Goal: Task Accomplishment & Management: Use online tool/utility

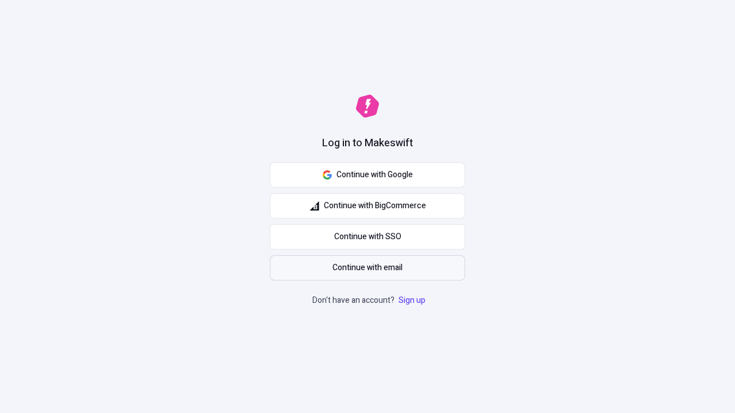
click at [367, 268] on span "Continue with email" at bounding box center [367, 268] width 70 height 13
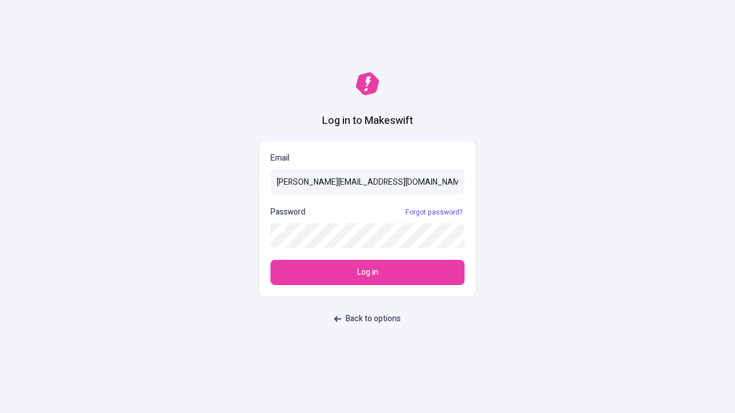
type input "sasha+test-ui@makeswift.com"
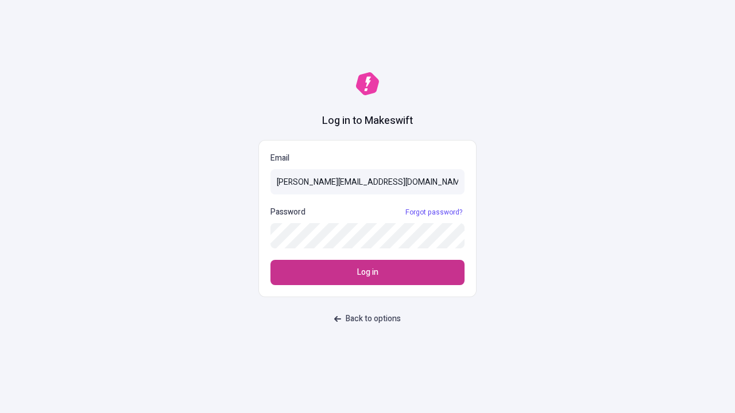
click at [367, 273] on span "Log in" at bounding box center [367, 272] width 21 height 13
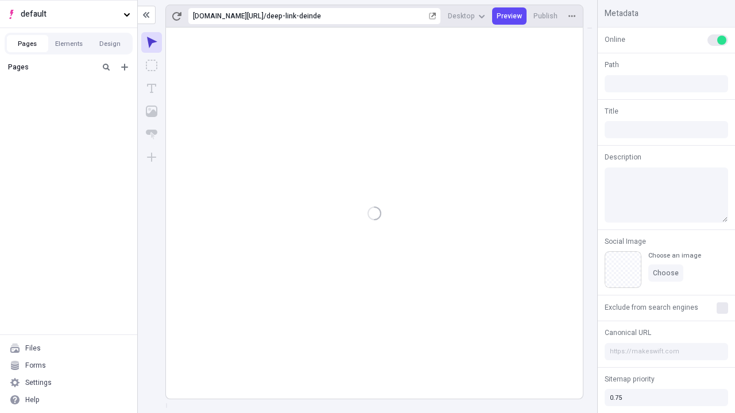
type input "/deep-link-deinde"
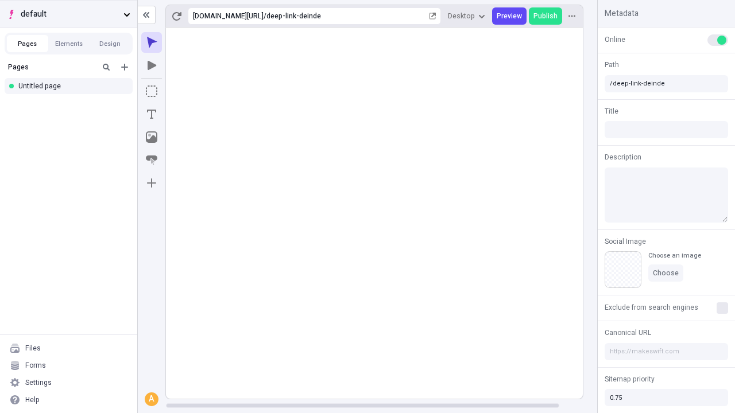
click at [68, 14] on span "default" at bounding box center [70, 14] width 98 height 13
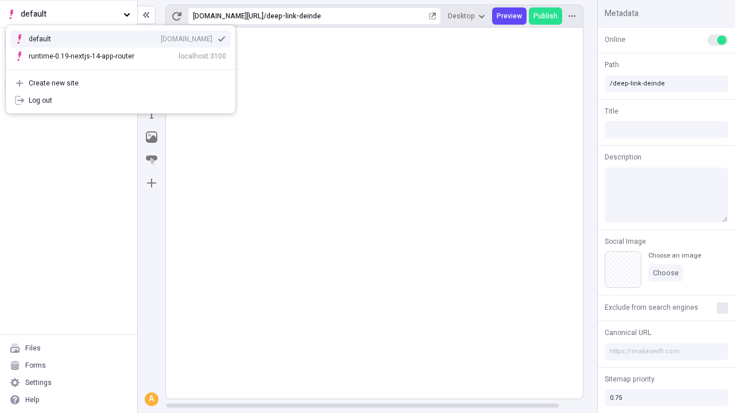
click at [161, 37] on div "qee9k4dy7d.staging.makeswift.site" at bounding box center [187, 38] width 52 height 9
click at [125, 67] on icon "Add new" at bounding box center [124, 67] width 7 height 7
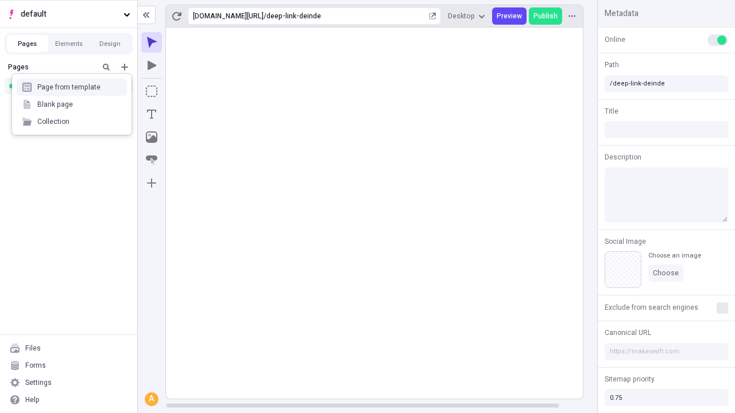
click at [72, 104] on div "Blank page" at bounding box center [72, 104] width 110 height 17
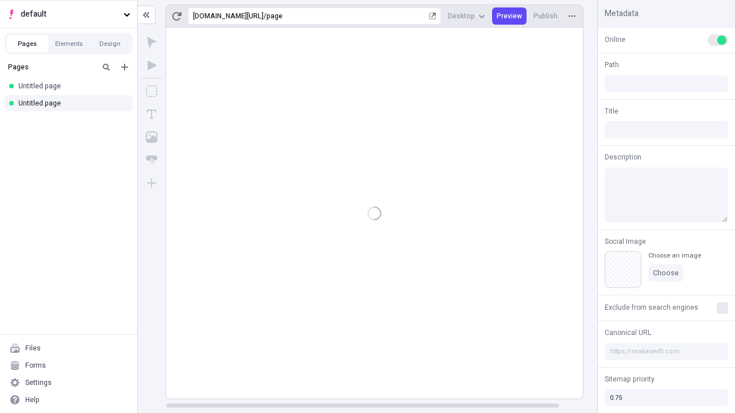
type input "/page"
